Goal: Entertainment & Leisure: Consume media (video, audio)

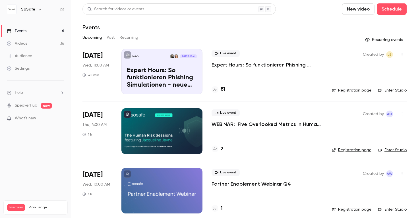
click at [179, 134] on div at bounding box center [161, 130] width 81 height 45
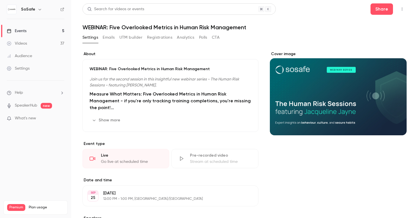
click at [308, 107] on div "Cover image" at bounding box center [338, 93] width 137 height 84
click at [0, 0] on input "Cover image" at bounding box center [0, 0] width 0 height 0
click at [339, 82] on div "Cover image" at bounding box center [338, 93] width 137 height 84
click at [0, 0] on input "Cover image" at bounding box center [0, 0] width 0 height 0
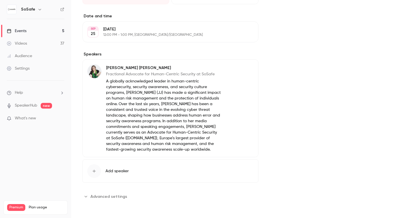
scroll to position [166, 0]
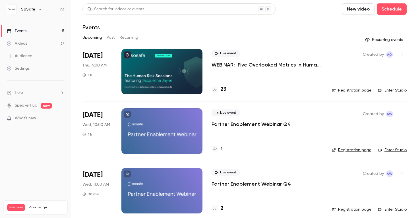
click at [109, 37] on button "Past" at bounding box center [111, 37] width 8 height 9
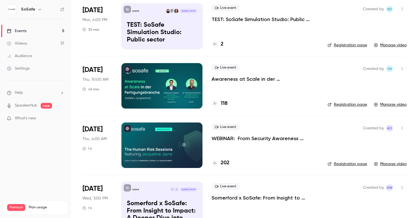
scroll to position [286, 0]
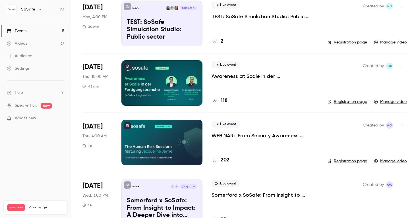
click at [230, 136] on p "WEBINAR: From Security Awareness Training to Human Risk Management" at bounding box center [264, 135] width 107 height 7
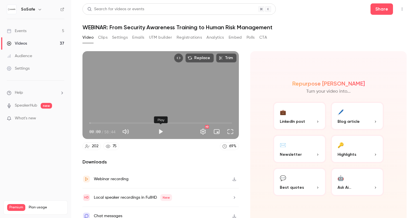
click at [160, 131] on button "Play" at bounding box center [160, 131] width 11 height 11
click at [93, 123] on span "01:24" at bounding box center [93, 123] width 2 height 2
click at [228, 132] on button "Full screen" at bounding box center [229, 131] width 11 height 11
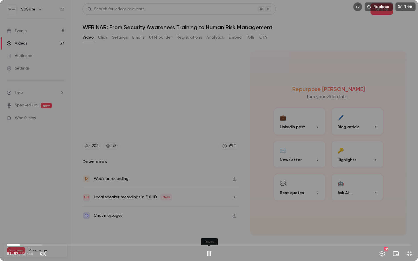
click at [210, 218] on button "Pause" at bounding box center [208, 253] width 11 height 11
click at [410, 218] on button "Exit full screen" at bounding box center [408, 253] width 11 height 11
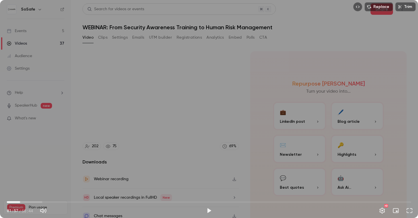
type input "*****"
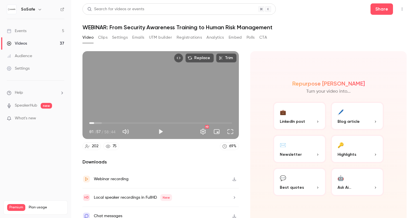
scroll to position [7, 0]
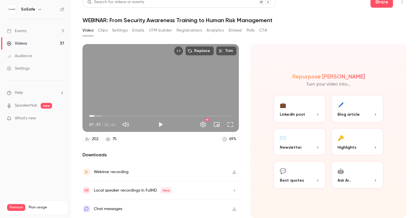
click at [234, 171] on icon "button" at bounding box center [234, 172] width 5 height 4
